Goal: Task Accomplishment & Management: Use online tool/utility

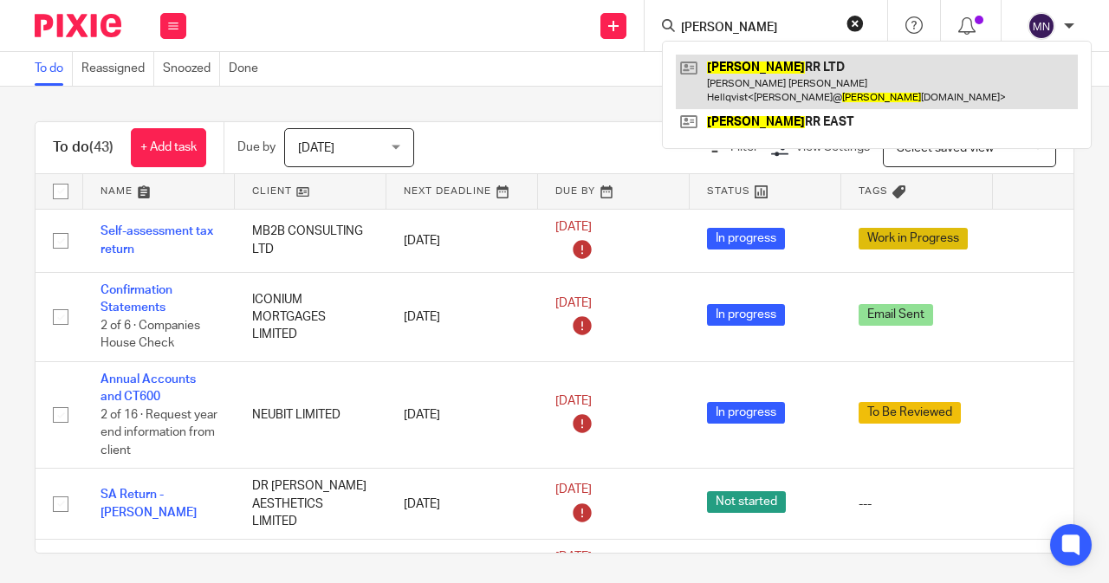
type input "fenno"
click at [804, 89] on link at bounding box center [877, 82] width 402 height 54
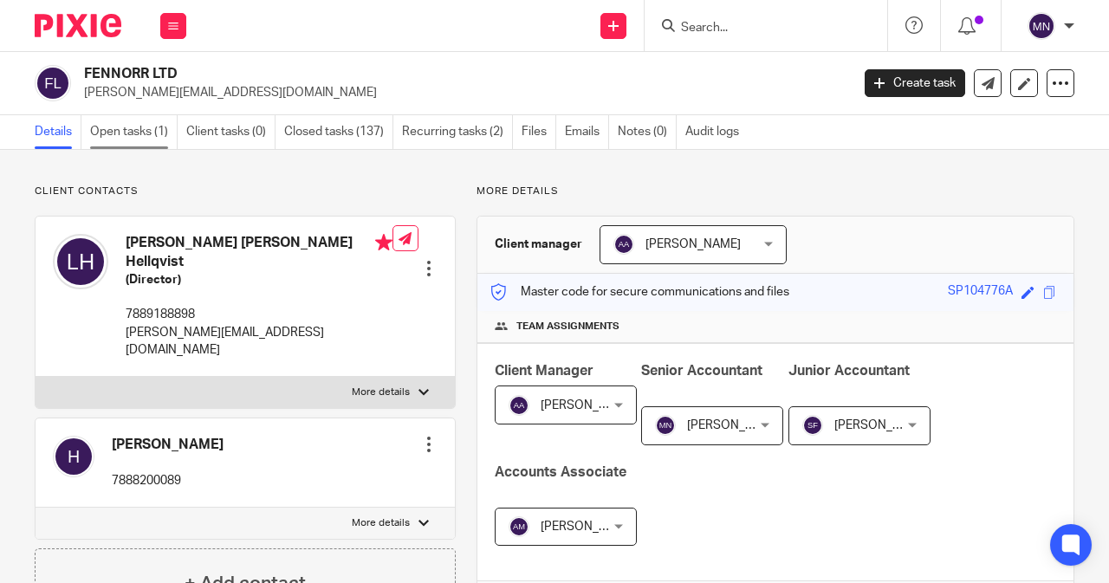
click at [135, 146] on link "Open tasks (1)" at bounding box center [134, 132] width 88 height 34
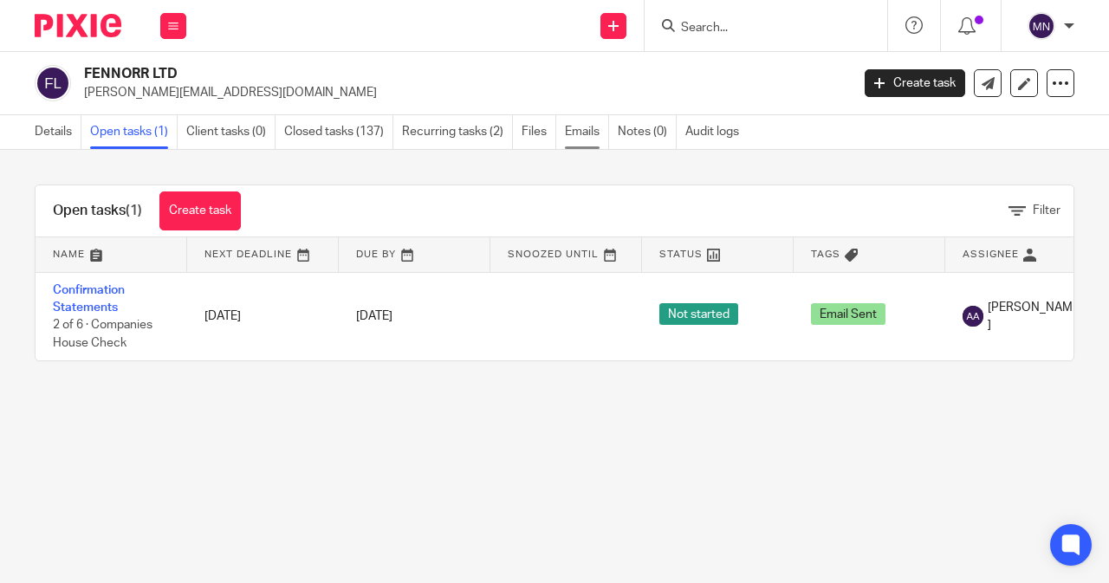
click at [605, 133] on link "Emails" at bounding box center [587, 132] width 44 height 34
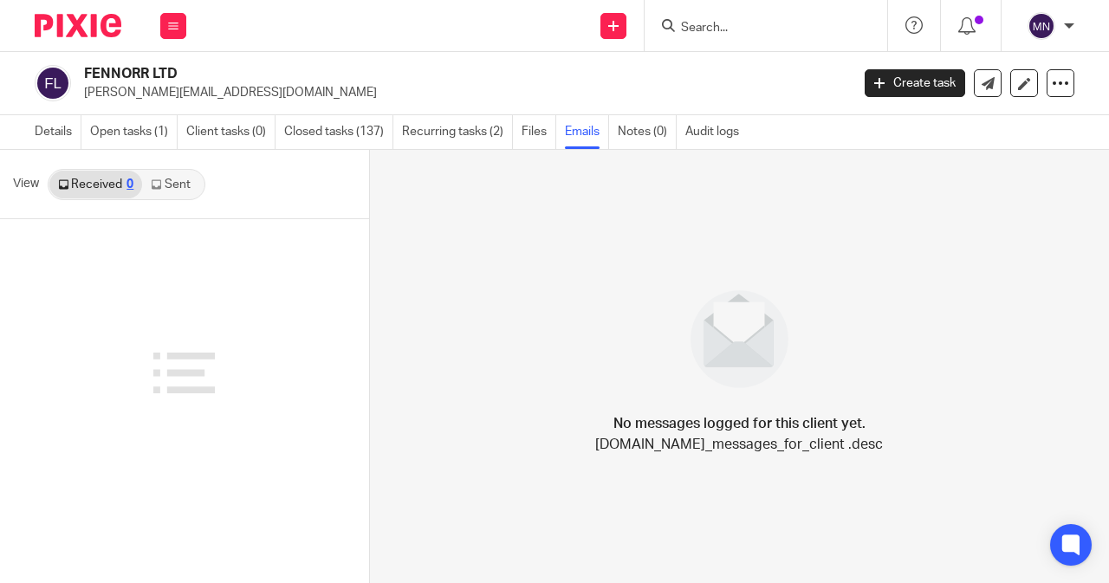
click at [156, 190] on link "Sent" at bounding box center [172, 185] width 61 height 28
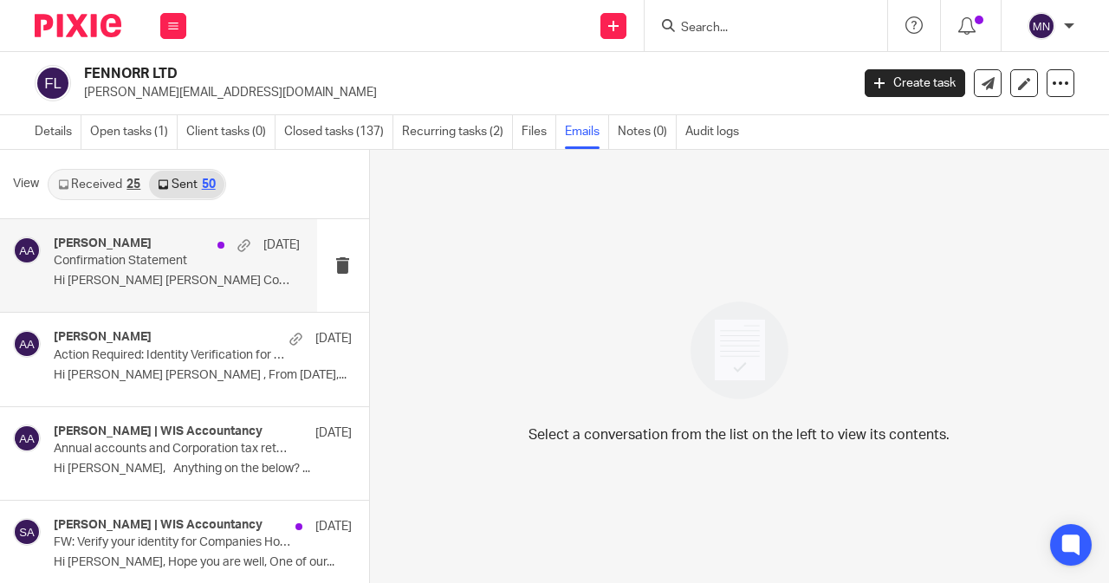
click at [187, 295] on div "Amri Asmin 8 Oct Confirmation Statement Hi Laura Emilia Companies House Annual.…" at bounding box center [158, 265] width 317 height 93
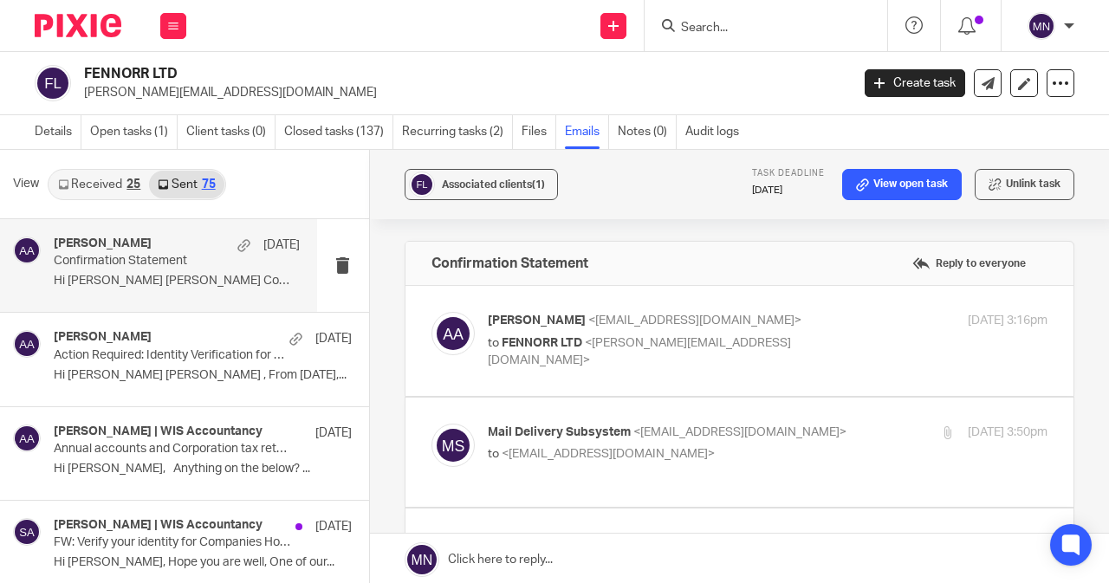
click at [634, 372] on label at bounding box center [740, 341] width 668 height 110
click at [432, 312] on input "checkbox" at bounding box center [431, 311] width 1 height 1
checkbox input "true"
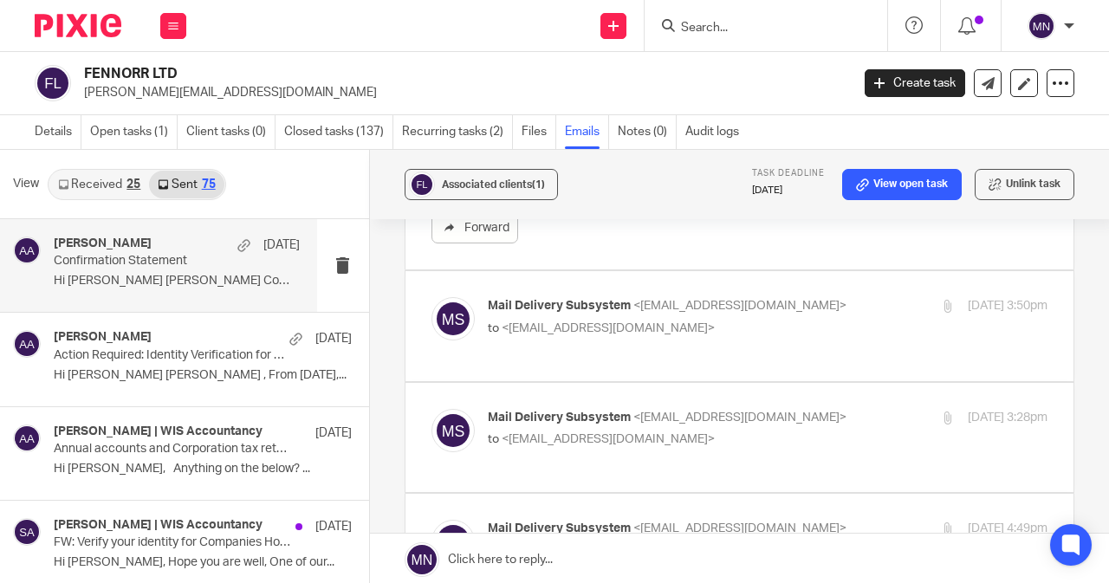
scroll to position [1040, 0]
click at [662, 339] on div "Mail Delivery Subsystem <mailer-daemon@googlemail.com> to <amri@wis-accountancy…" at bounding box center [740, 325] width 616 height 58
click at [853, 354] on label at bounding box center [740, 325] width 668 height 110
click at [432, 296] on input "checkbox" at bounding box center [431, 295] width 1 height 1
checkbox input "true"
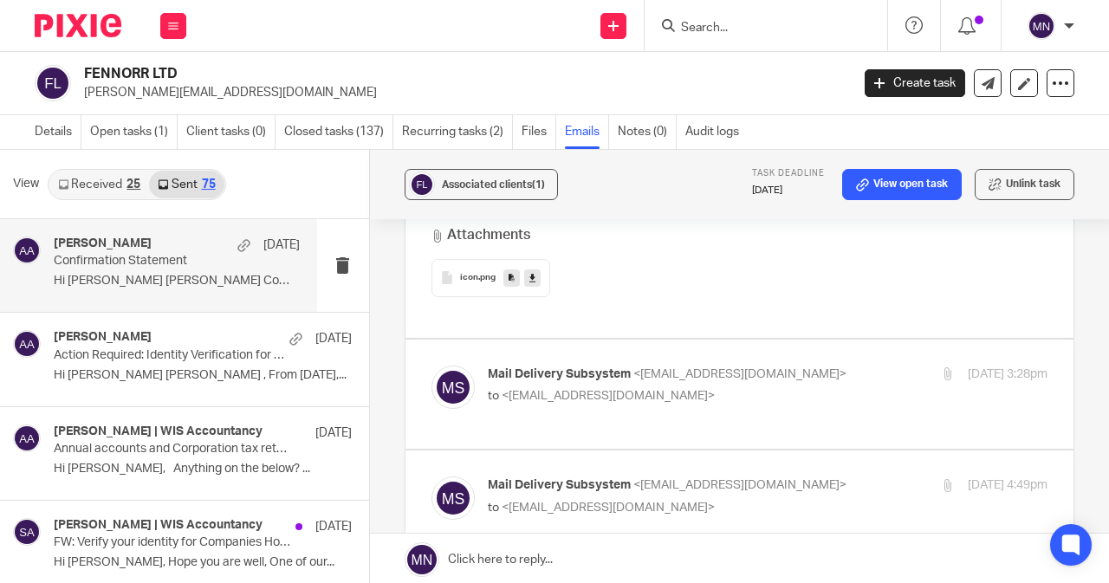
scroll to position [1560, 0]
click at [698, 378] on p "Mail Delivery Subsystem <mailer-daemon@googlemail.com>" at bounding box center [674, 375] width 373 height 18
checkbox input "true"
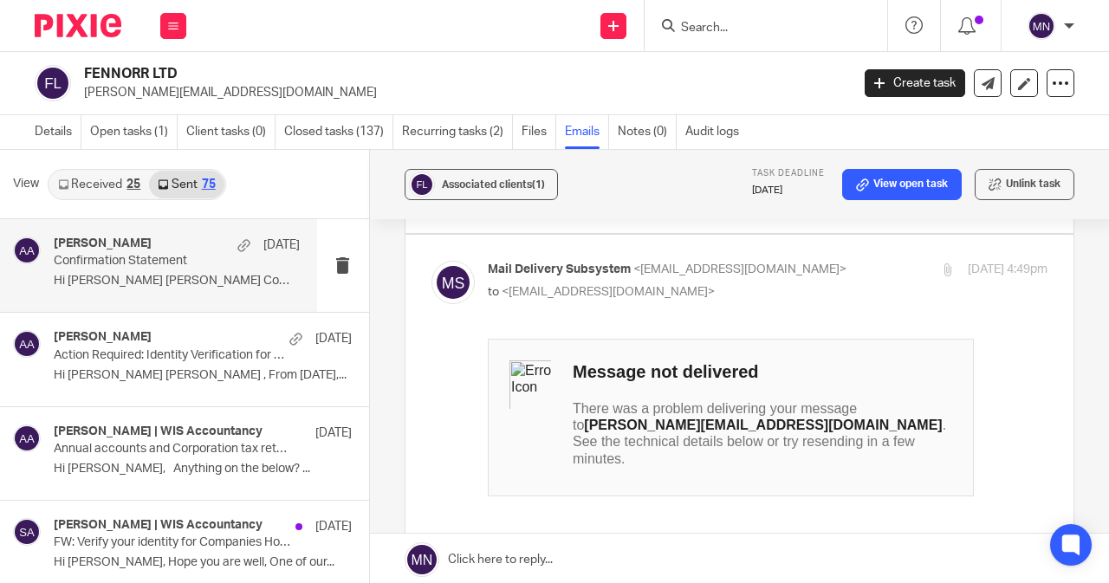
scroll to position [2166, 0]
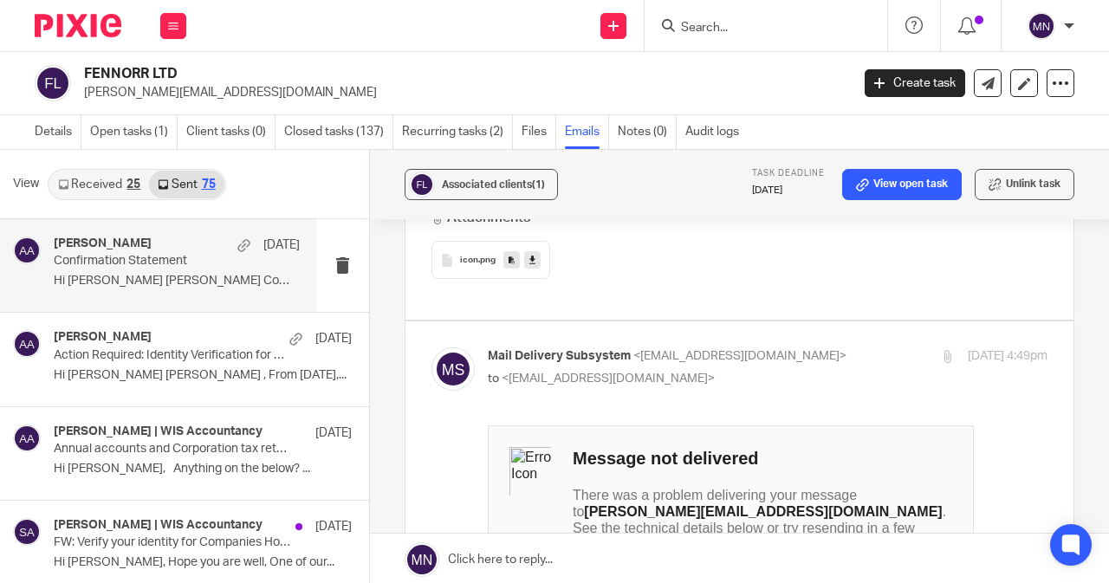
click at [742, 380] on p "to <amri@wis-accountancy.co.uk>" at bounding box center [674, 379] width 373 height 18
checkbox input "false"
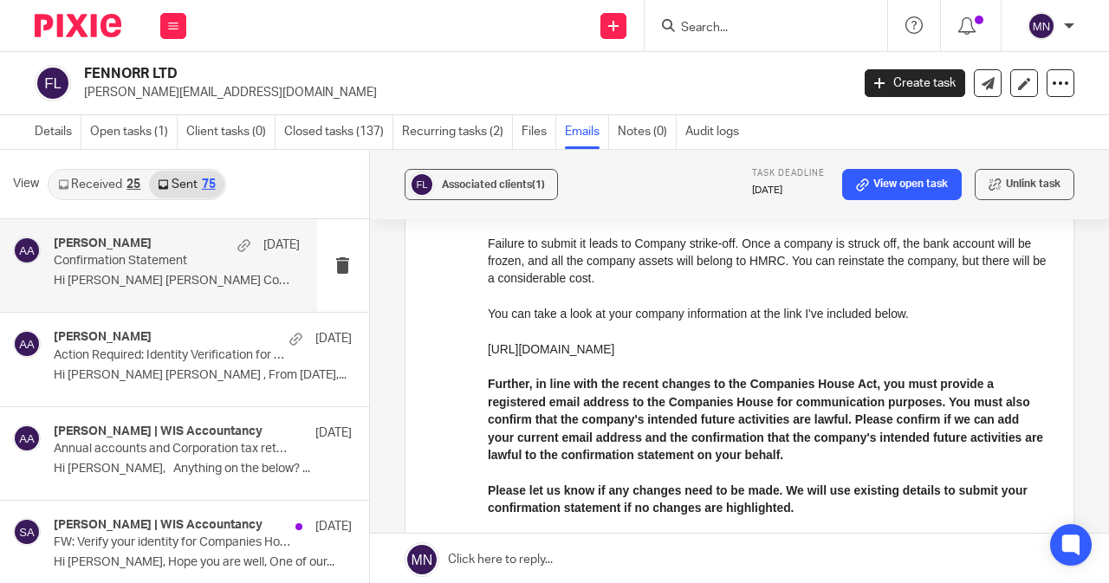
scroll to position [0, 0]
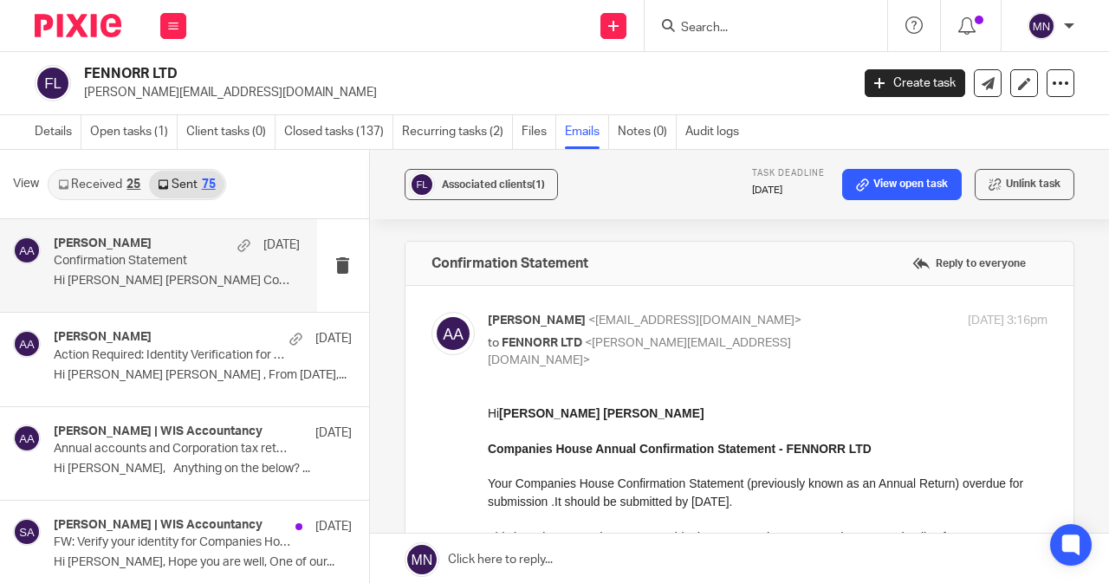
drag, startPoint x: 968, startPoint y: 801, endPoint x: 588, endPoint y: 534, distance: 464.7
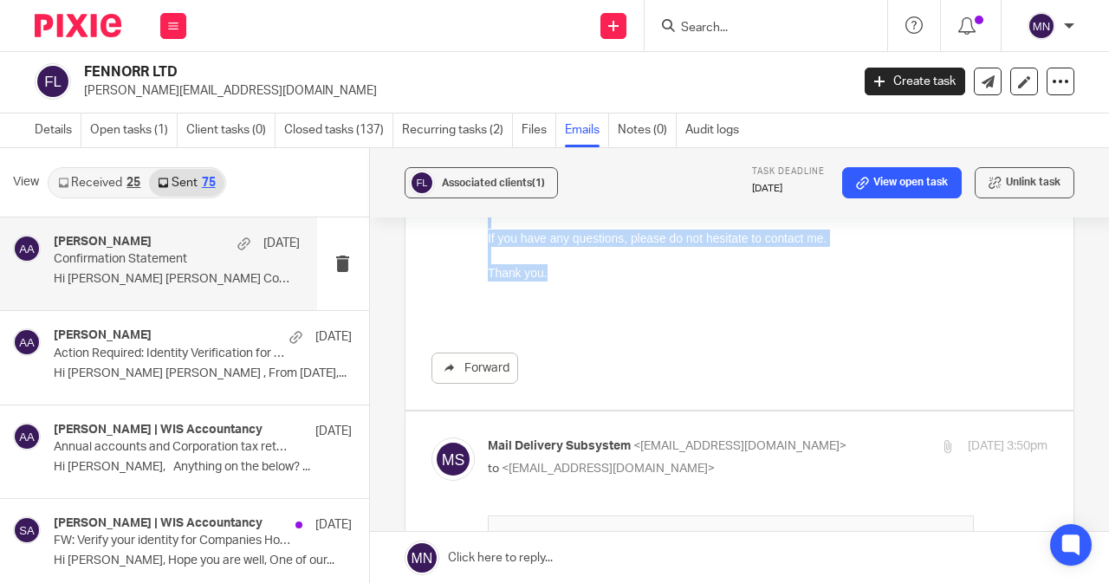
scroll to position [1050, 0]
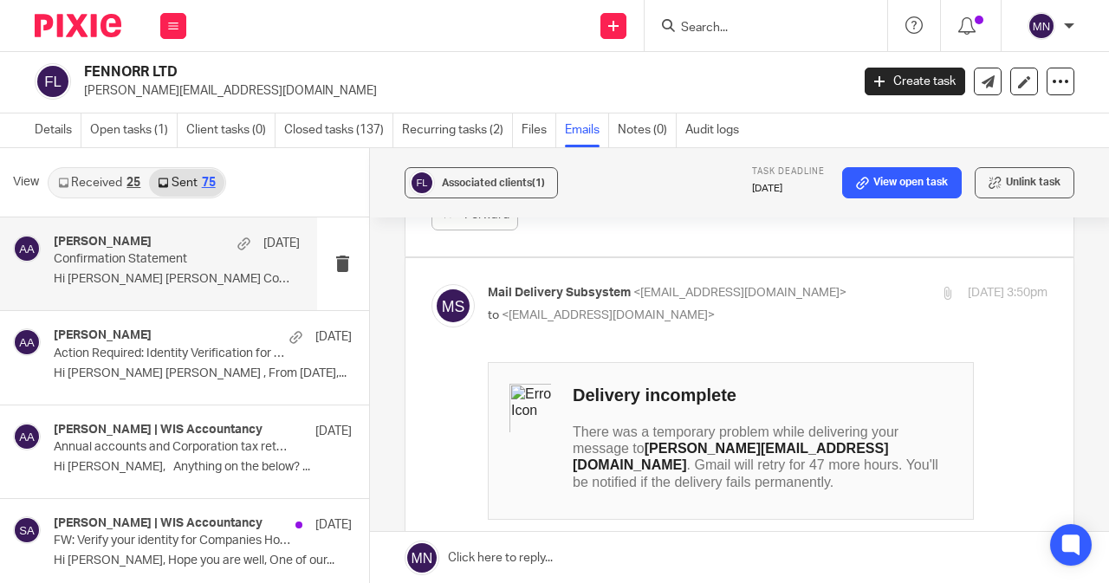
drag, startPoint x: 488, startPoint y: -640, endPoint x: 819, endPoint y: 333, distance: 1027.9
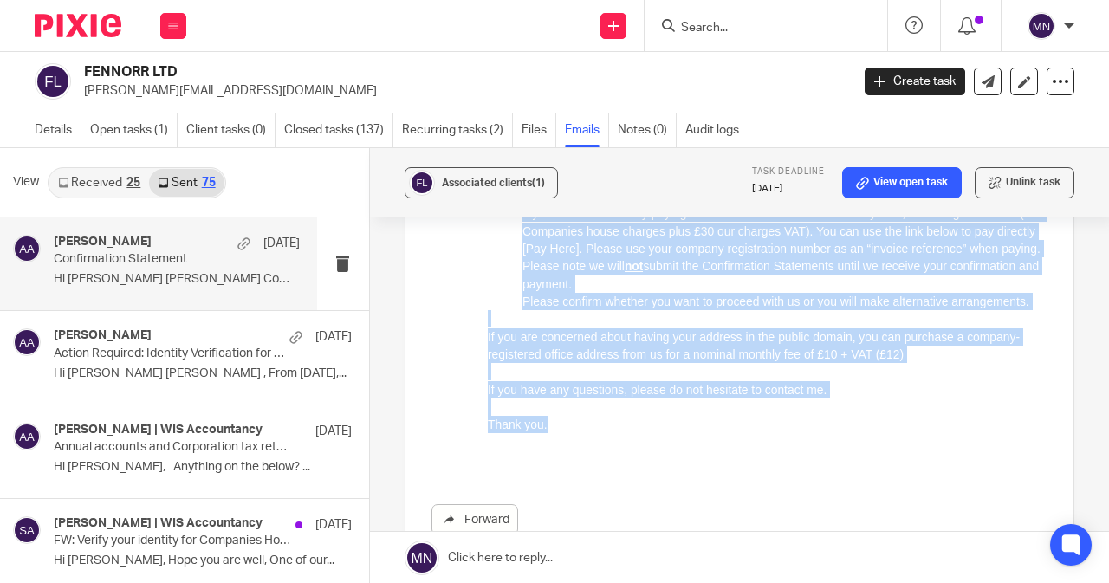
scroll to position [790, 0]
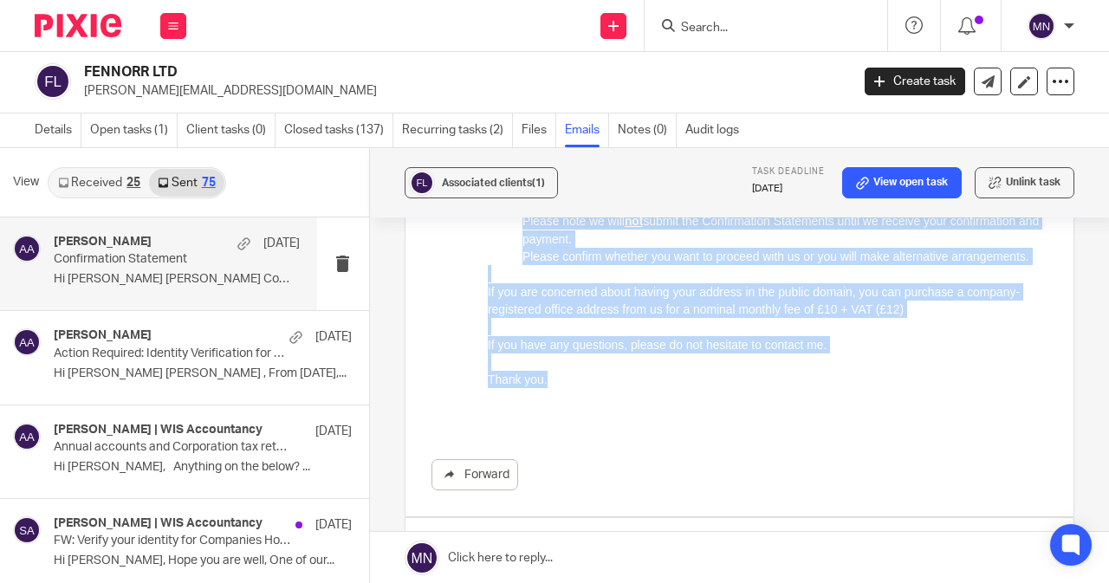
copy div "Hi Laura Emilia Companies House Annual Confirmation Statement - FENNORR LTD You…"
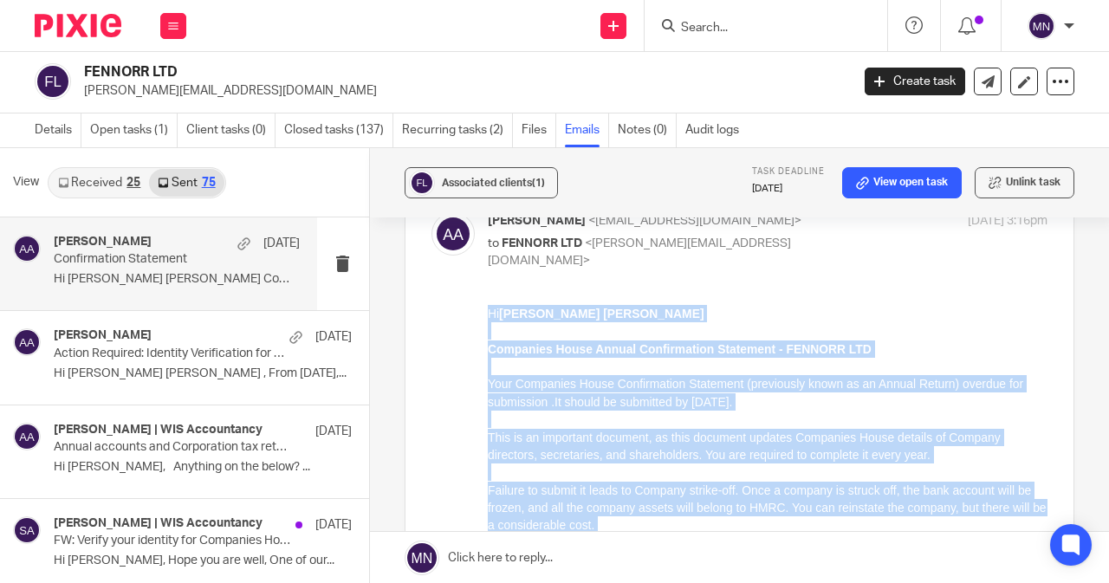
scroll to position [0, 0]
